Goal: Information Seeking & Learning: Check status

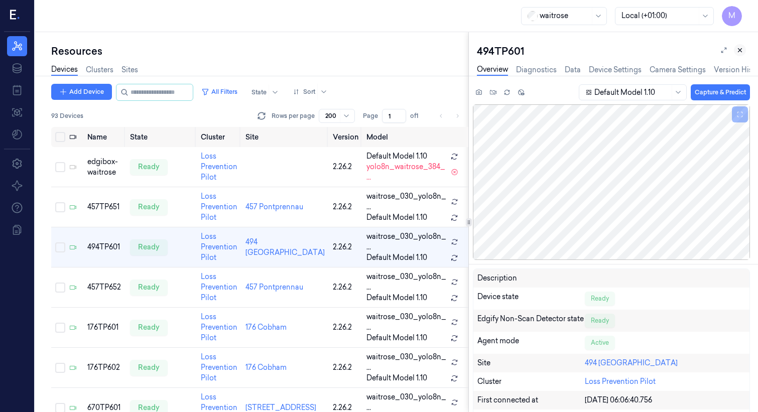
click at [739, 49] on icon at bounding box center [739, 50] width 7 height 7
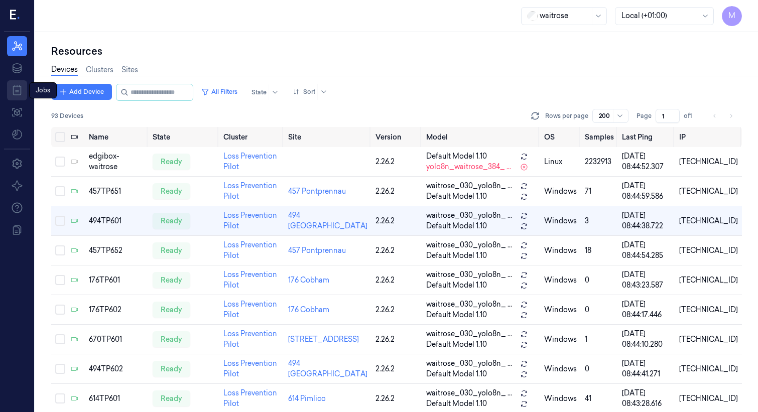
click at [21, 89] on icon at bounding box center [17, 90] width 12 height 12
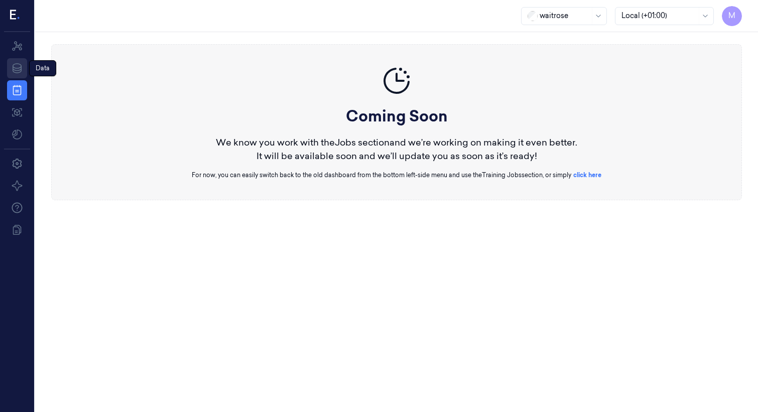
click at [20, 63] on icon at bounding box center [17, 68] width 12 height 12
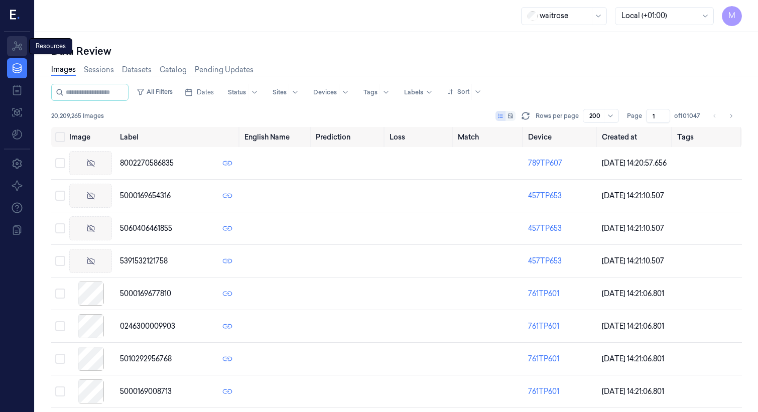
click at [17, 44] on icon at bounding box center [17, 46] width 10 height 10
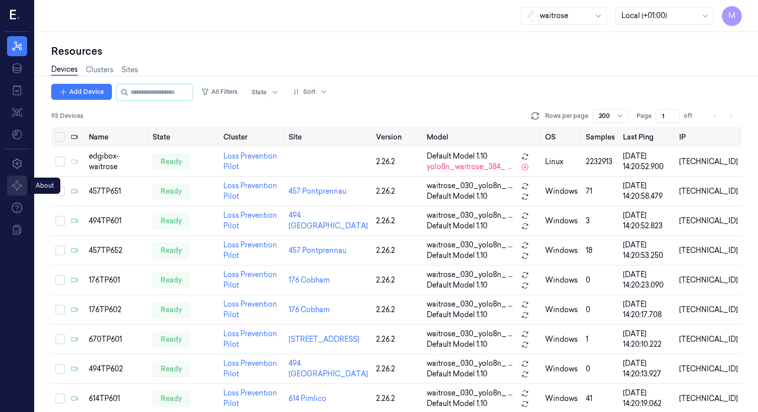
click at [18, 187] on icon at bounding box center [17, 186] width 12 height 12
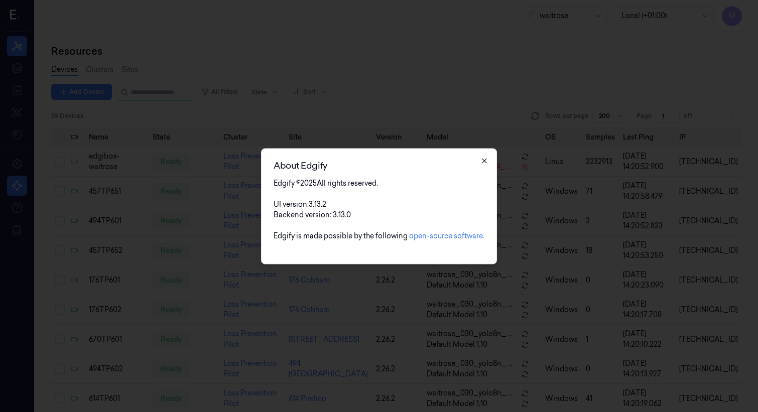
click at [487, 162] on icon "button" at bounding box center [484, 161] width 8 height 8
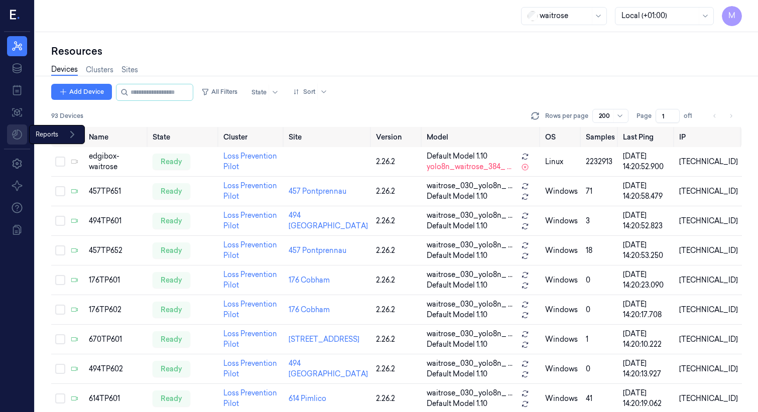
click at [17, 137] on html "M Resources Data Jobs Models Reports Reports Settings About Support Documentati…" at bounding box center [379, 206] width 758 height 412
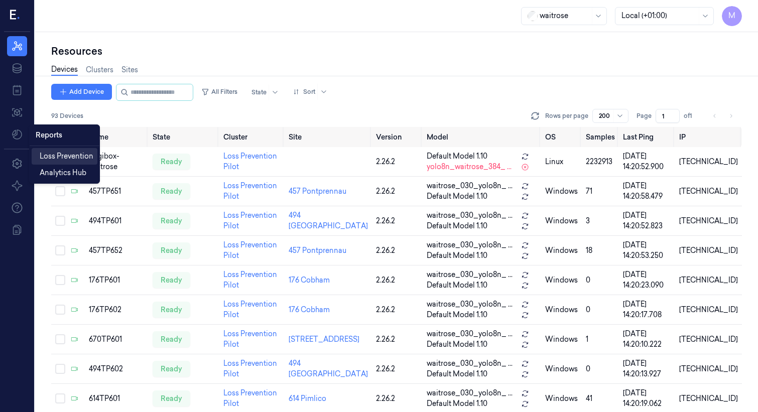
click at [64, 155] on span "Loss Prevention" at bounding box center [67, 156] width 54 height 11
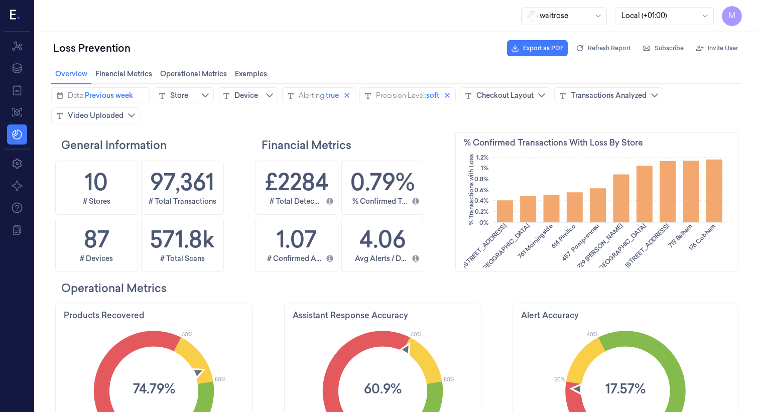
scroll to position [211, 52]
click at [21, 69] on icon at bounding box center [17, 68] width 12 height 12
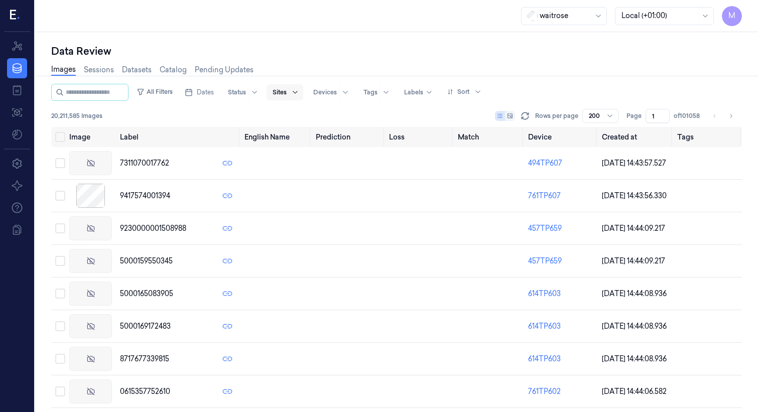
click at [301, 92] on div at bounding box center [295, 92] width 13 height 16
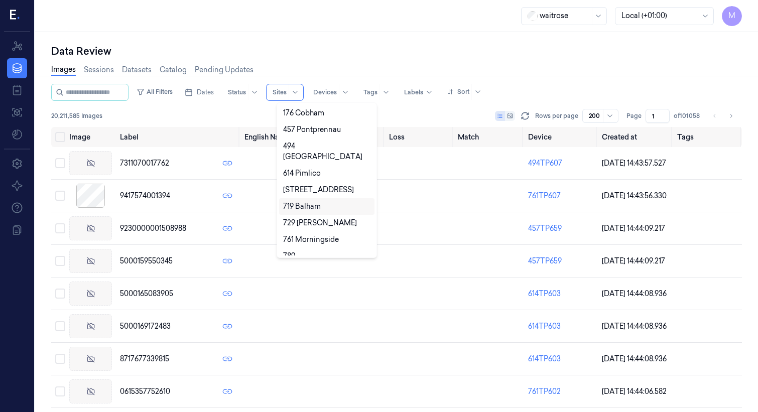
click at [326, 201] on div "719 Balham" at bounding box center [326, 206] width 87 height 11
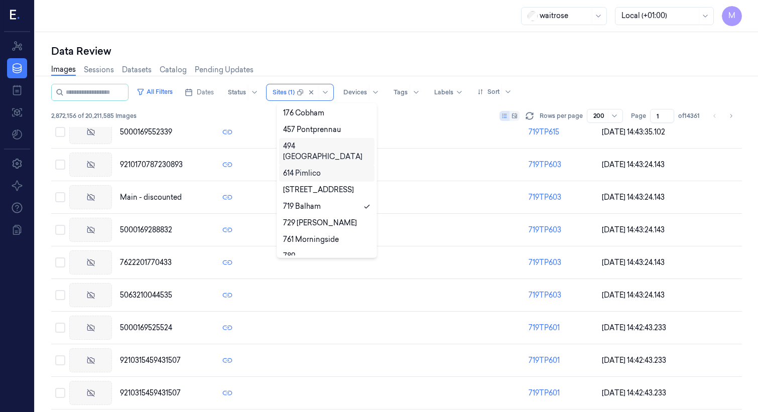
scroll to position [100, 0]
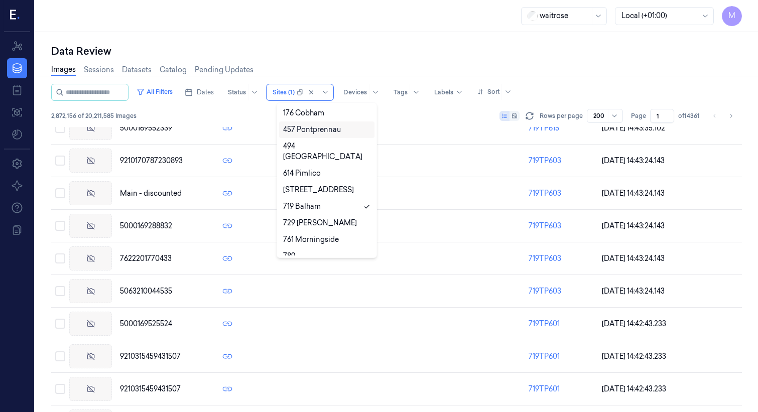
click at [559, 82] on div "Images Sessions Datasets Catalog Pending Updates" at bounding box center [396, 71] width 691 height 26
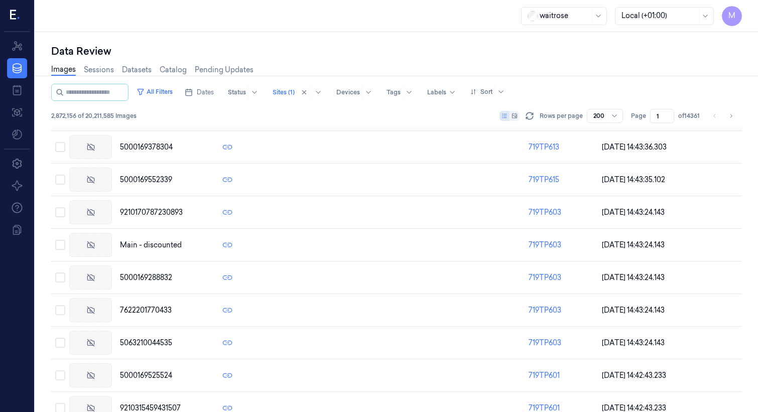
scroll to position [0, 0]
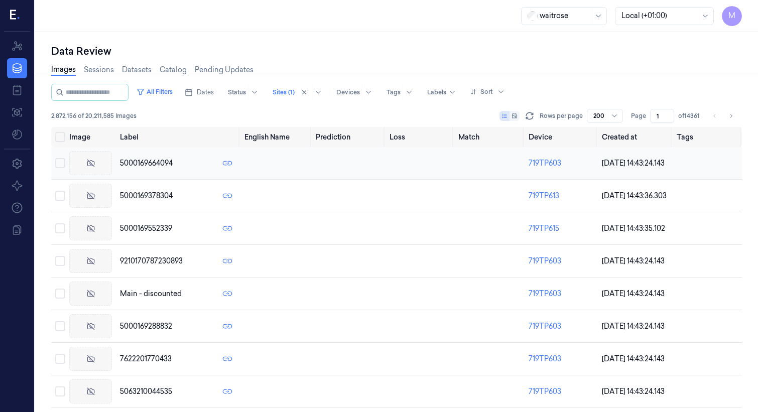
click at [90, 163] on line at bounding box center [90, 163] width 7 height 7
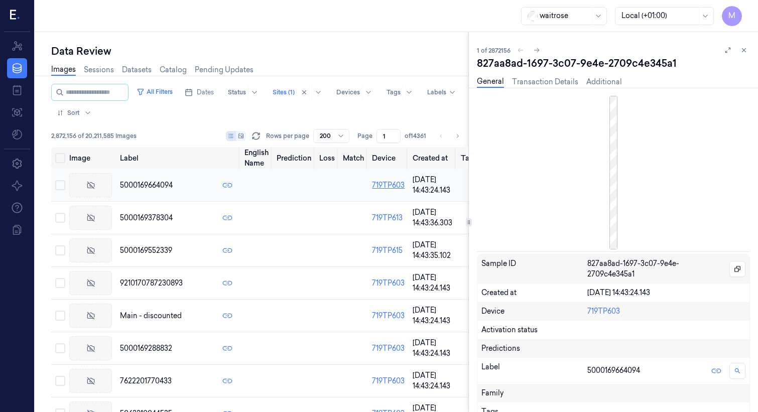
click at [387, 186] on link "719TP603" at bounding box center [388, 185] width 33 height 9
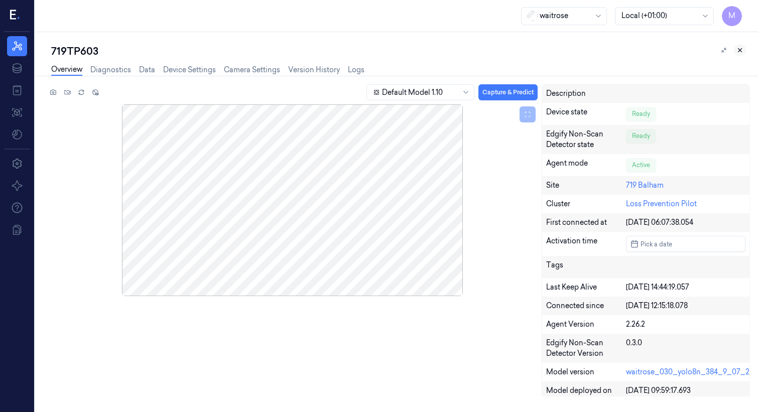
click at [742, 50] on icon at bounding box center [739, 50] width 7 height 7
